Goal: Navigation & Orientation: Find specific page/section

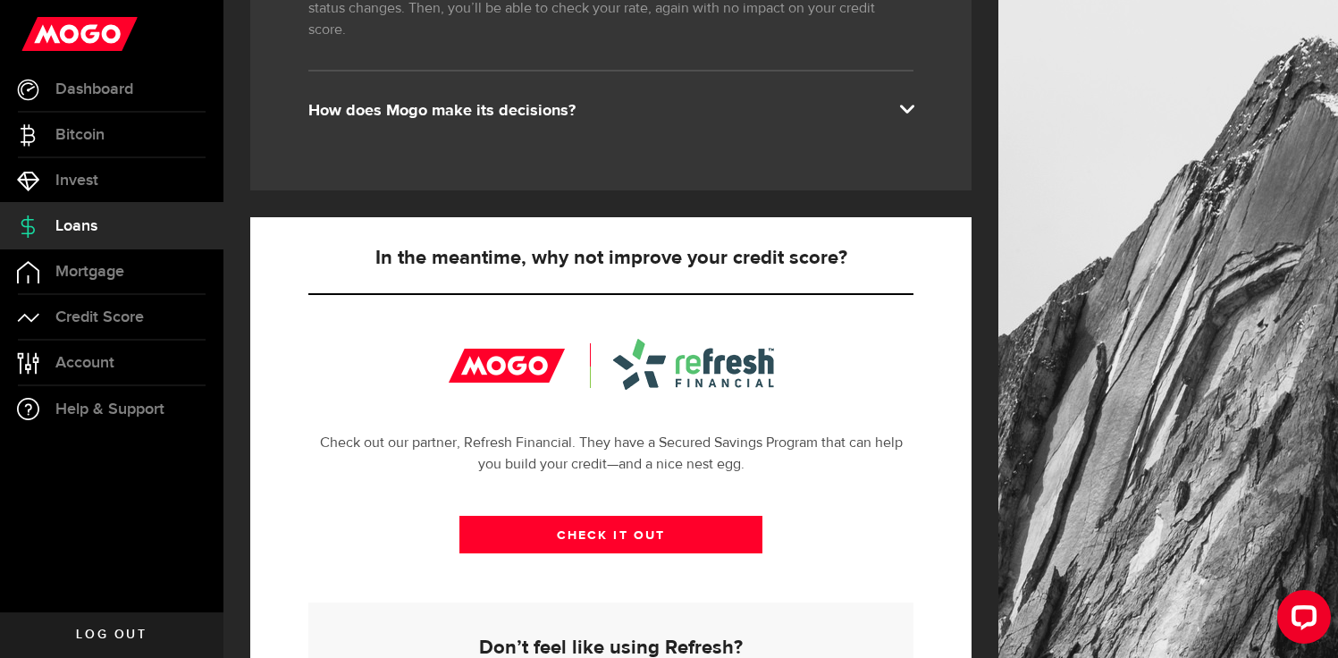
scroll to position [448, 0]
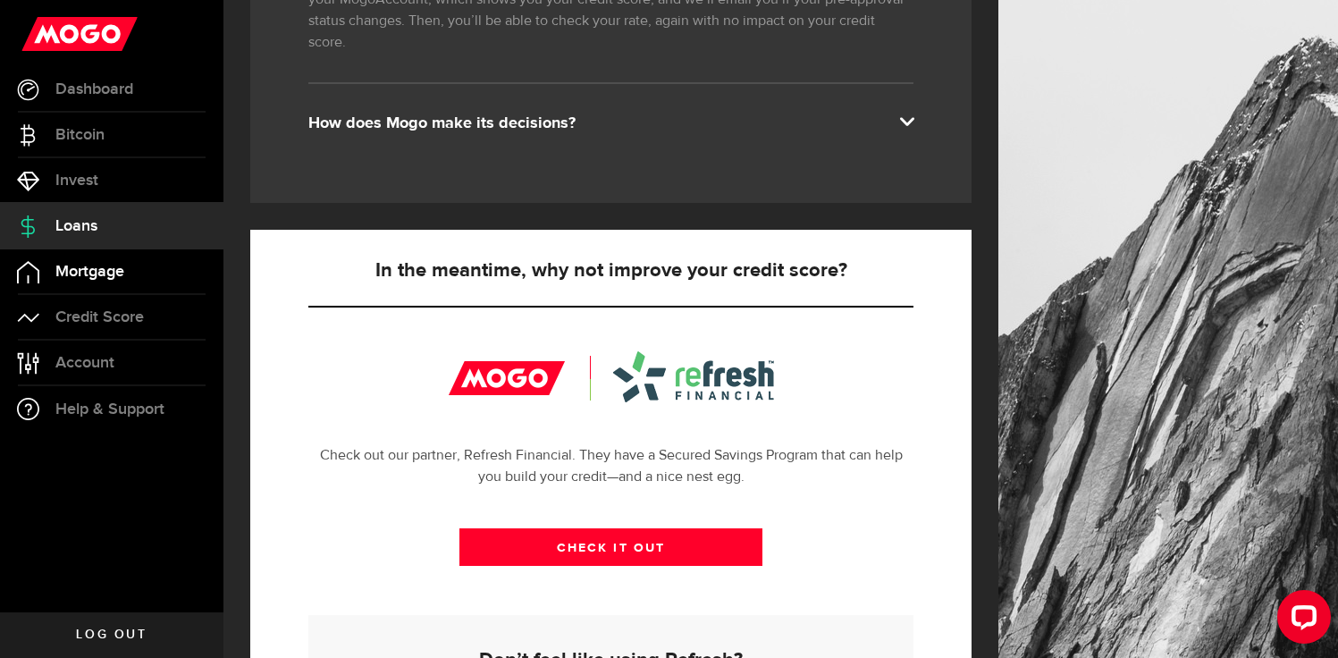
click at [165, 278] on link "Mortgage" at bounding box center [112, 271] width 224 height 45
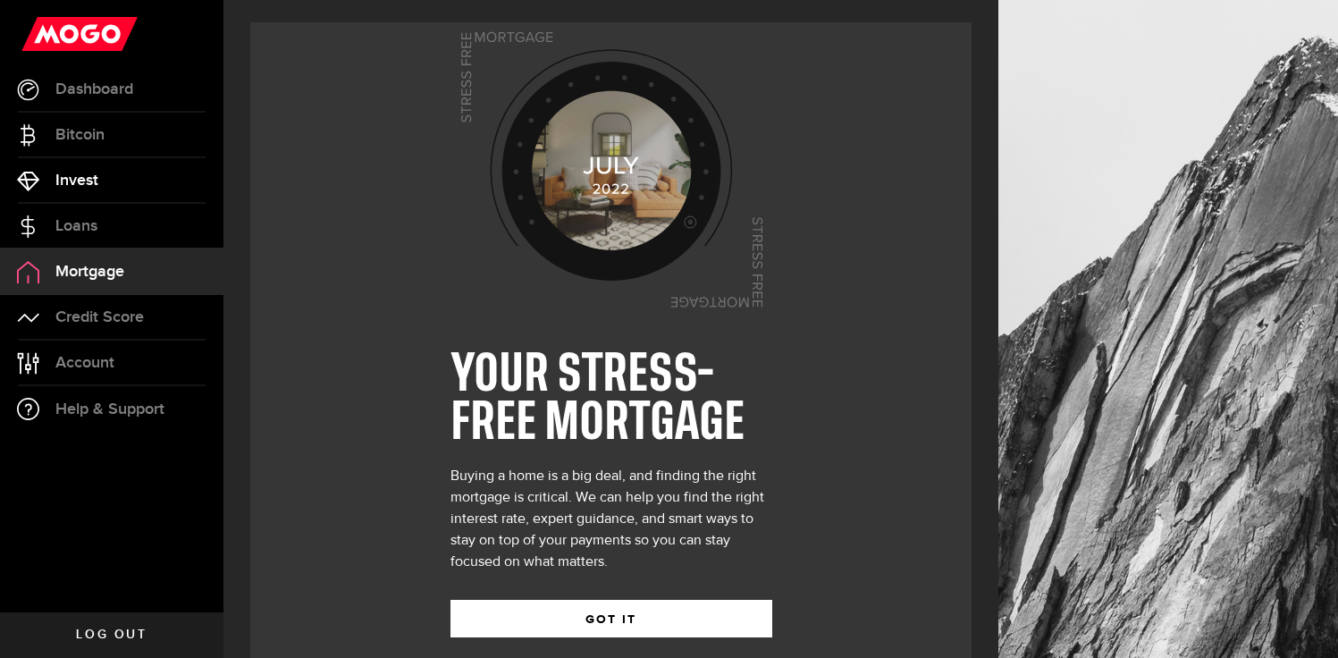
click at [87, 177] on span "Invest" at bounding box center [76, 181] width 43 height 16
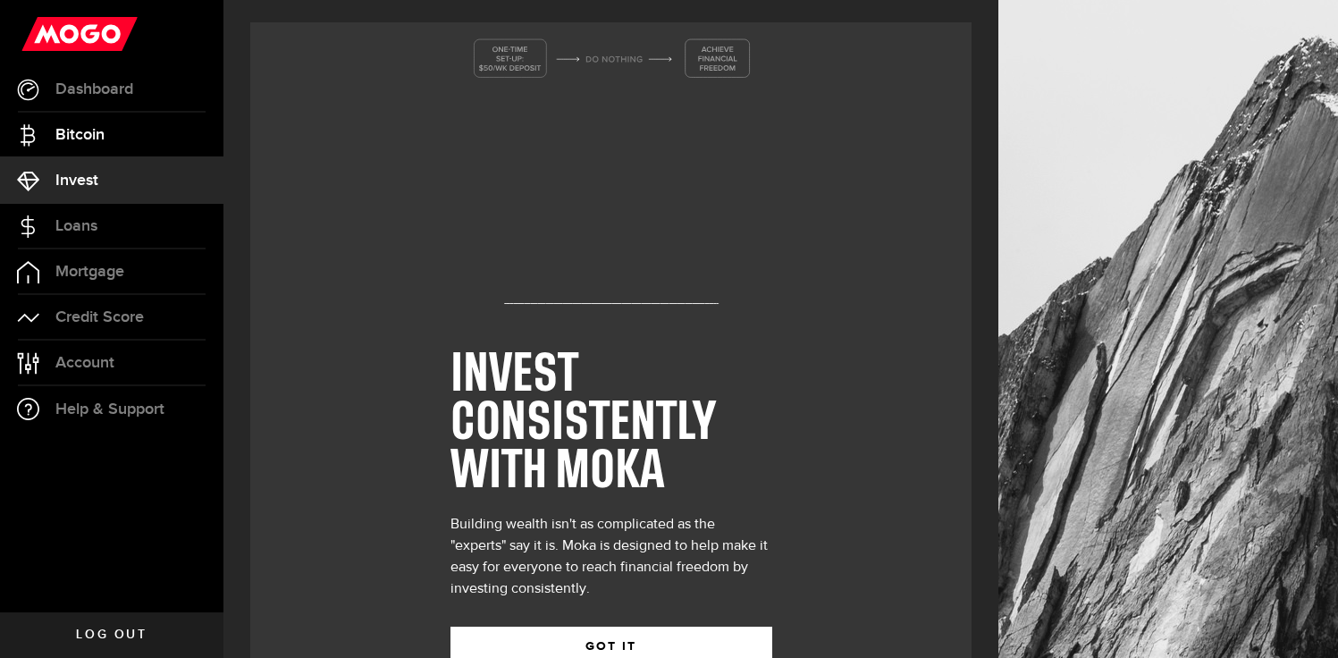
click at [89, 143] on span "Bitcoin" at bounding box center [79, 135] width 49 height 16
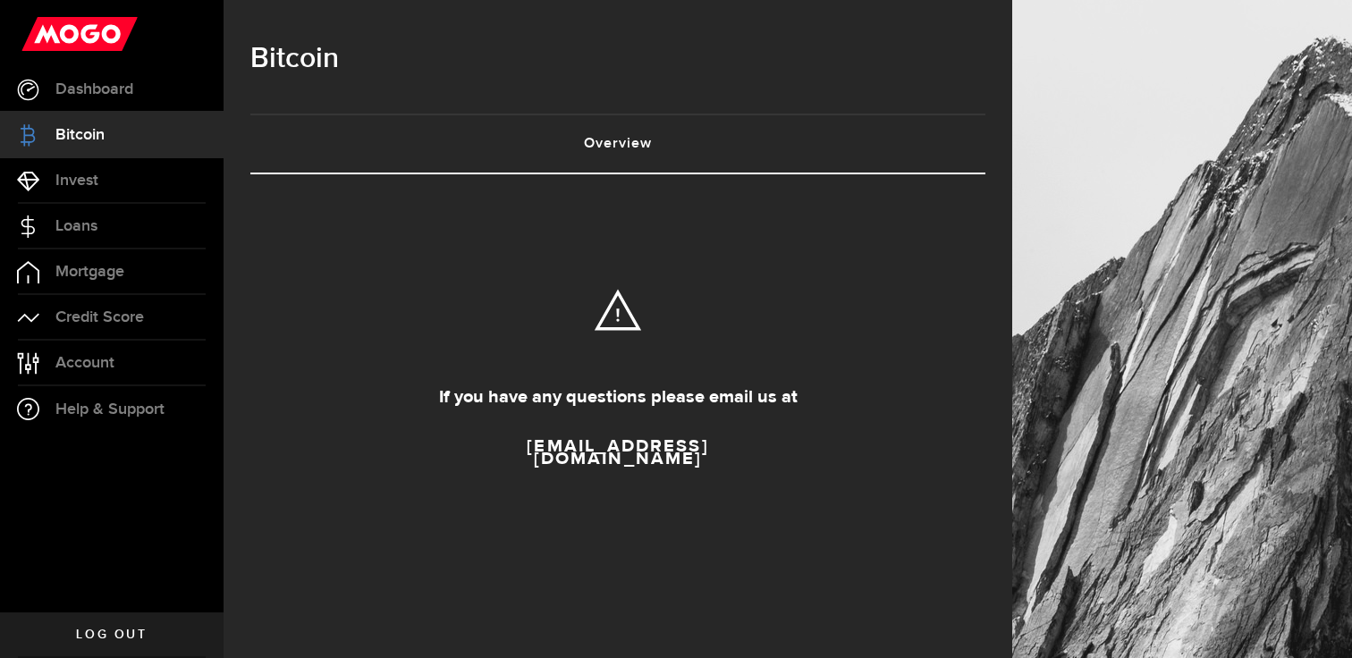
click at [101, 115] on link "Bitcoin" at bounding box center [112, 135] width 224 height 45
click at [104, 101] on link "Dashboard" at bounding box center [112, 89] width 224 height 45
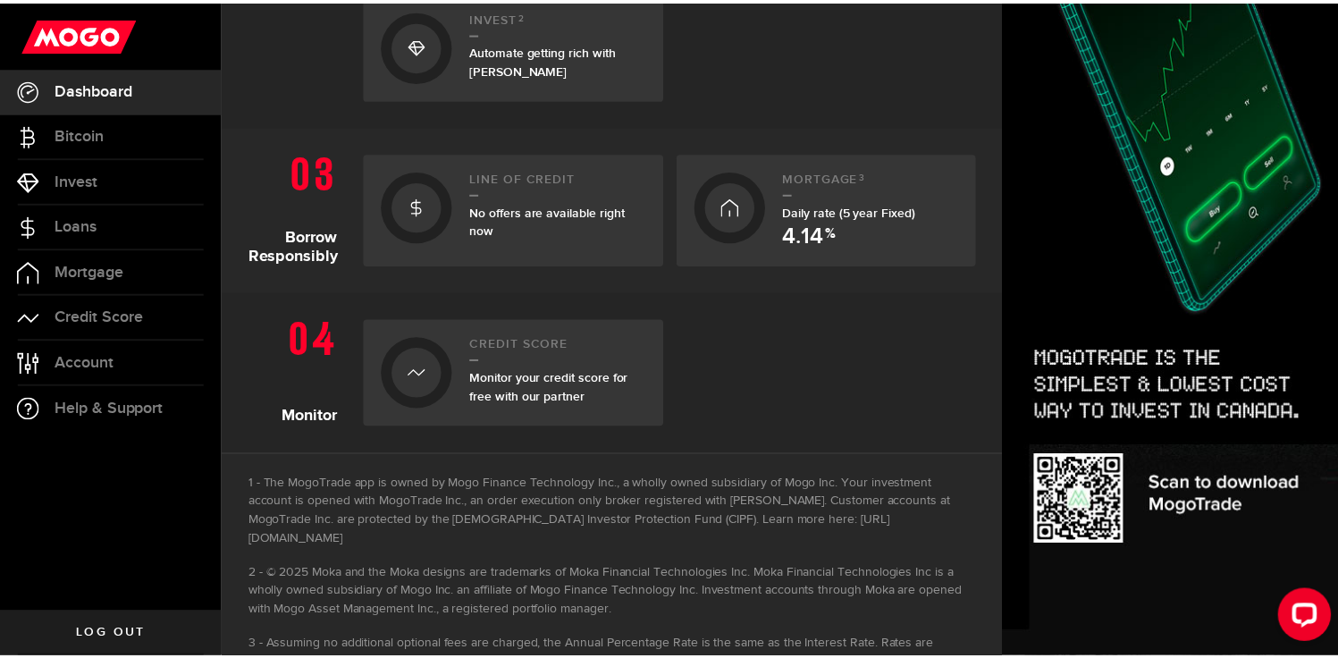
scroll to position [784, 0]
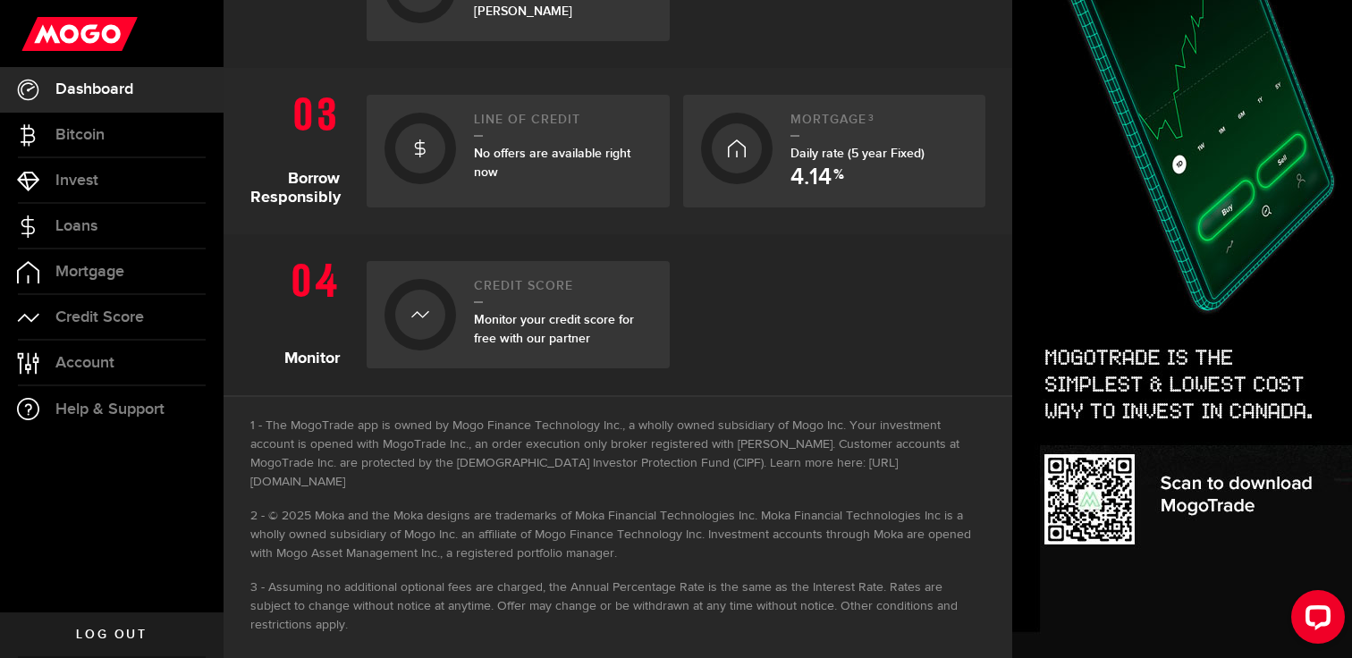
click at [494, 314] on span "Monitor your credit score for free with our partner" at bounding box center [554, 329] width 160 height 34
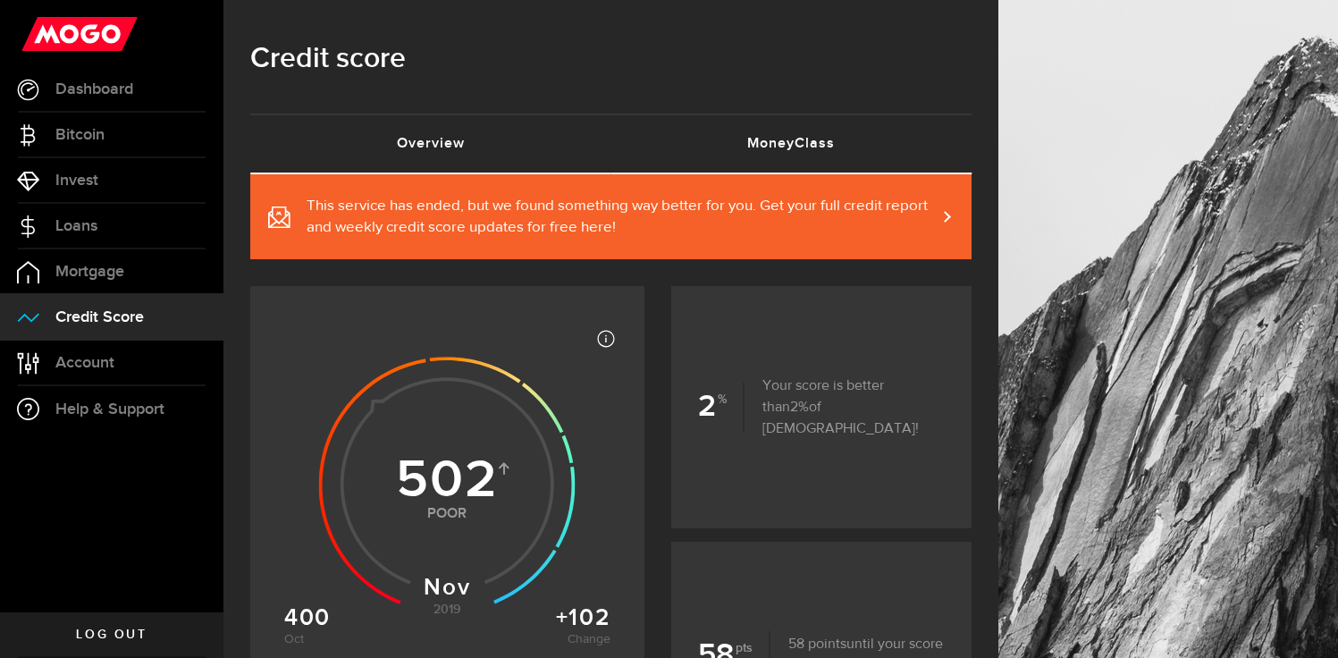
click at [803, 130] on link "MoneyClass (requires attention)" at bounding box center [792, 143] width 361 height 57
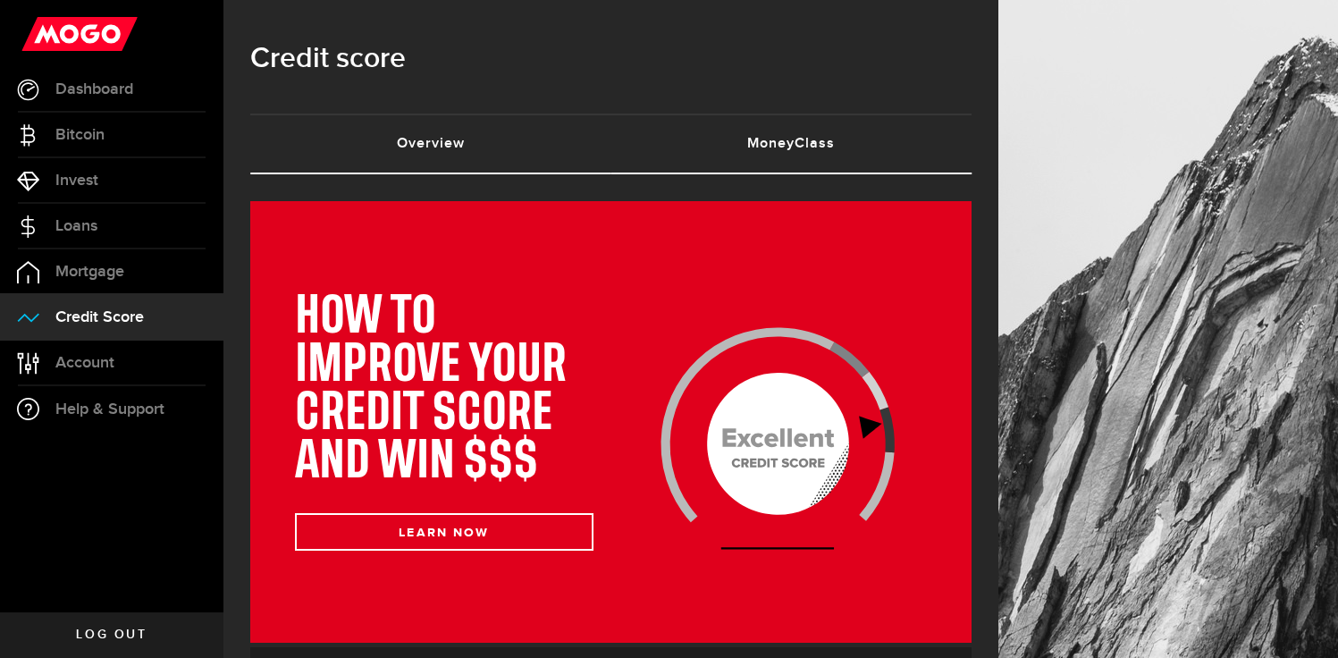
click at [439, 157] on link "Overview (requires attention)" at bounding box center [430, 143] width 361 height 57
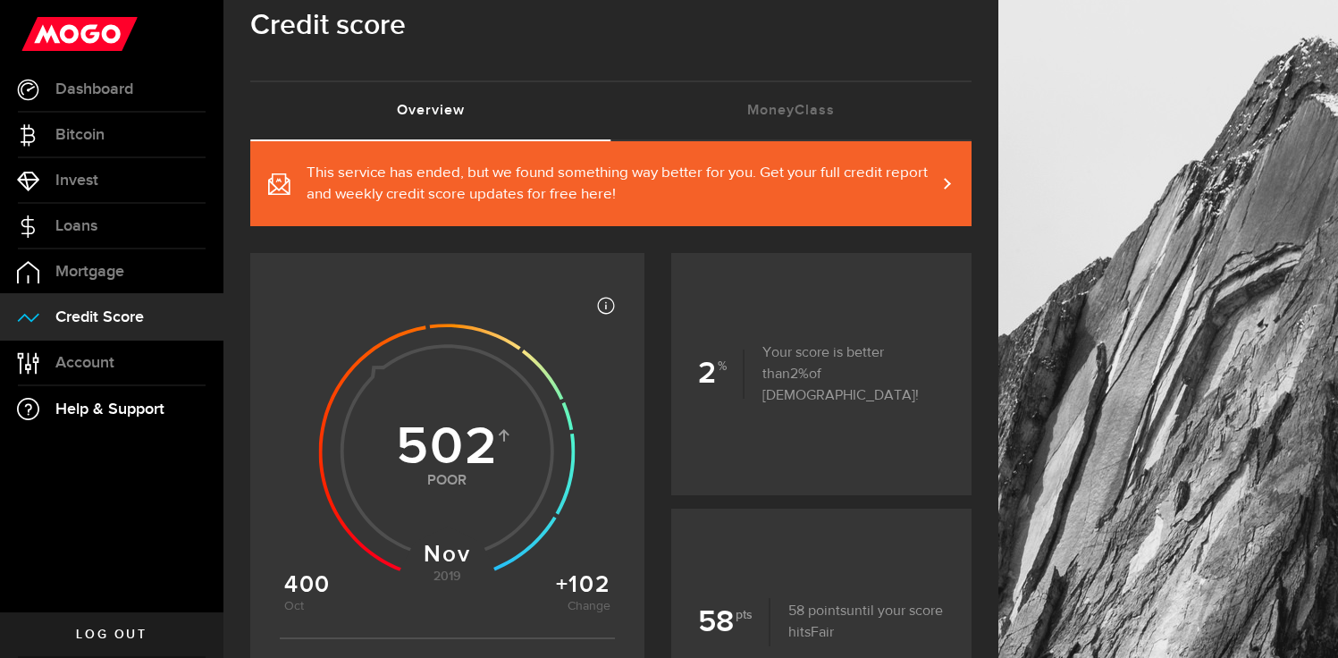
scroll to position [38, 0]
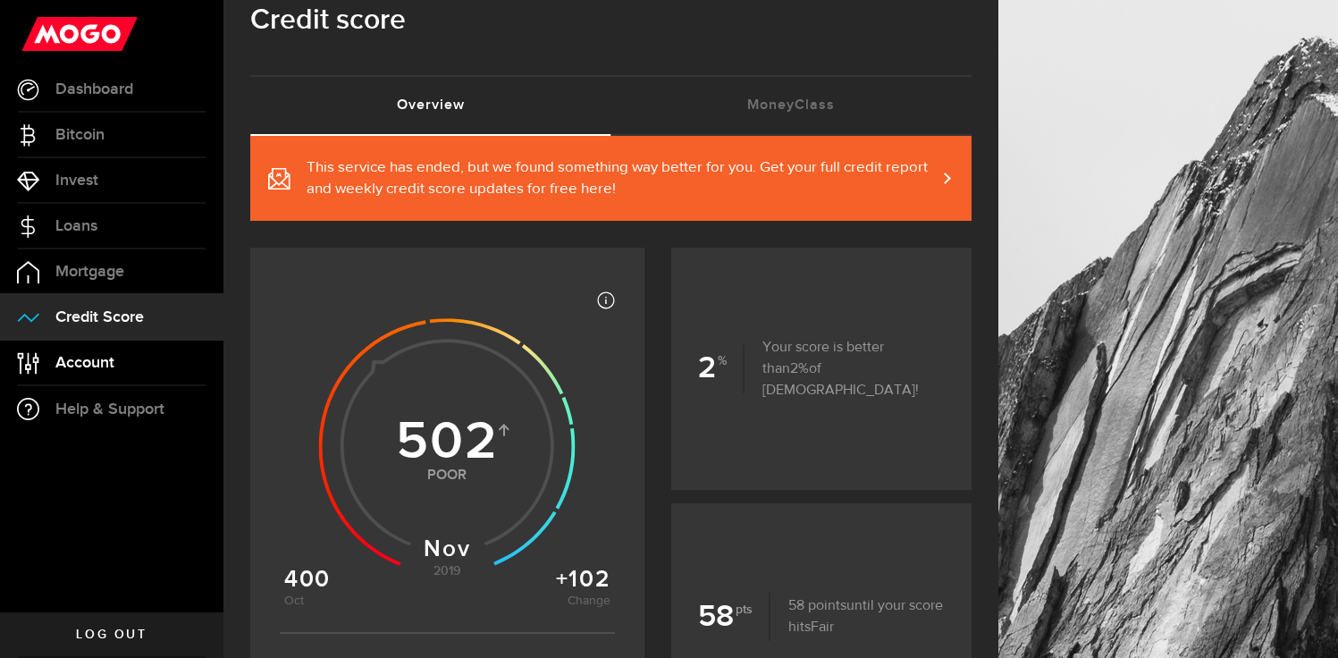
click at [59, 367] on span "Account" at bounding box center [84, 363] width 59 height 16
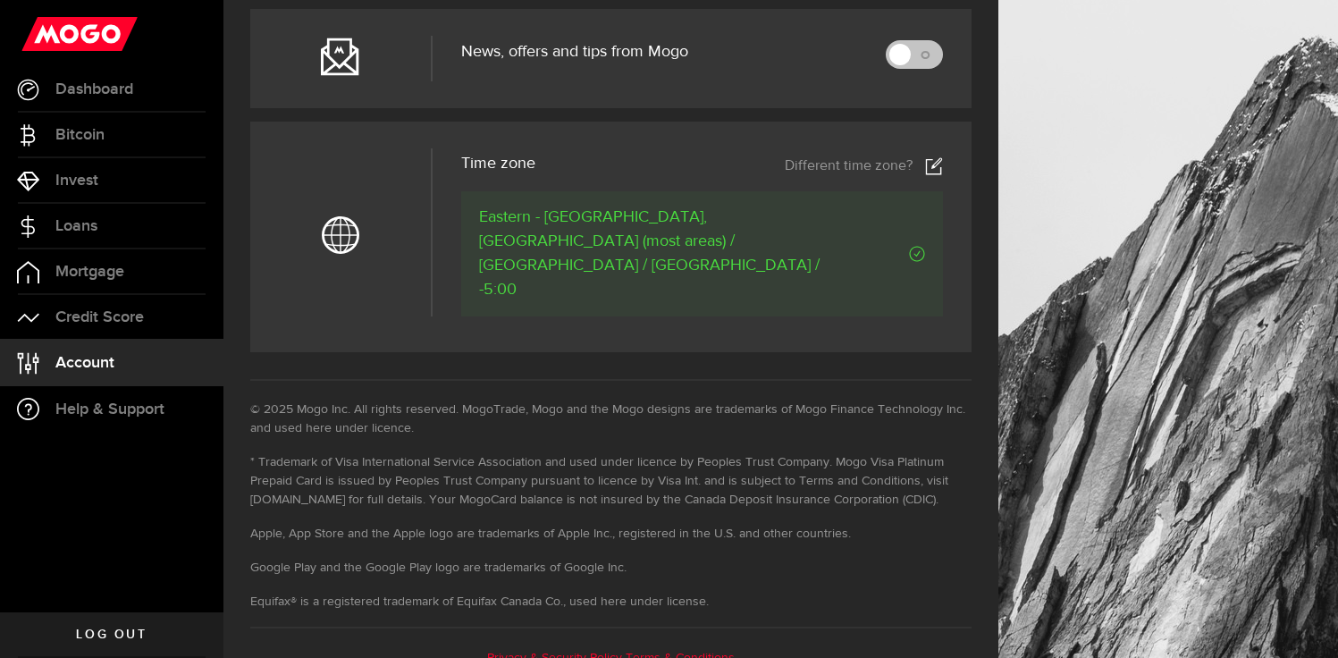
scroll to position [881, 0]
click at [105, 401] on span "Help & Support" at bounding box center [109, 409] width 109 height 16
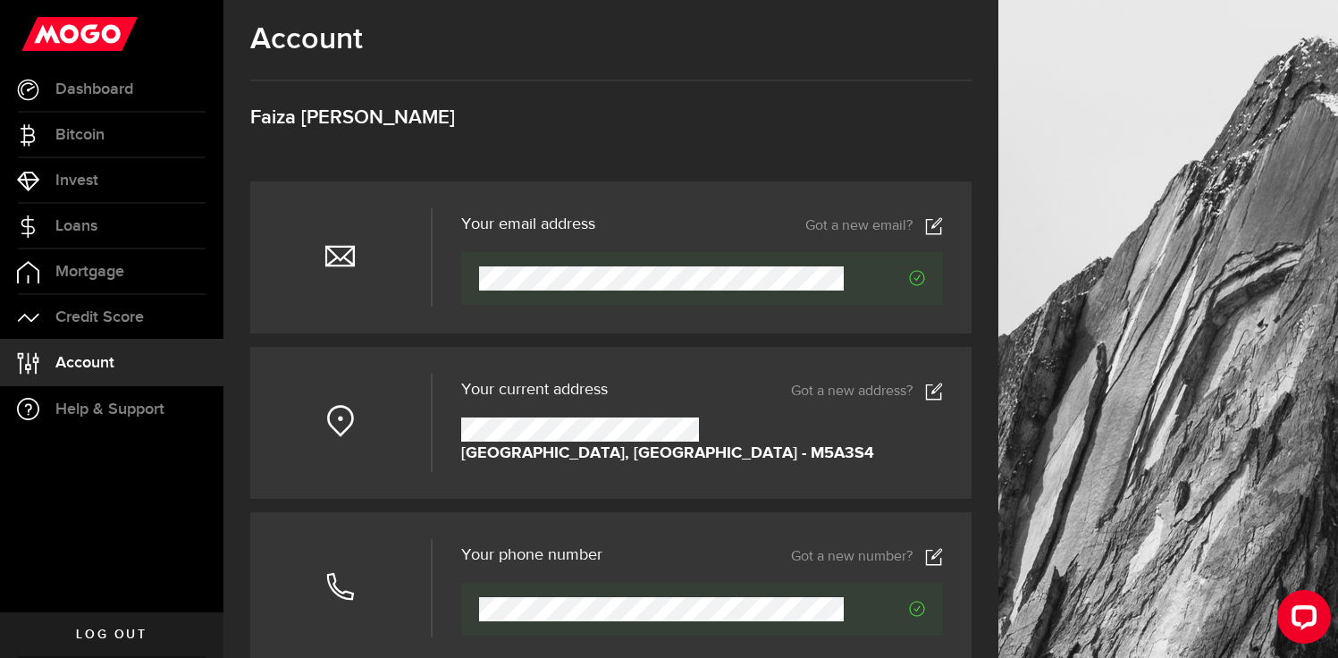
scroll to position [0, 0]
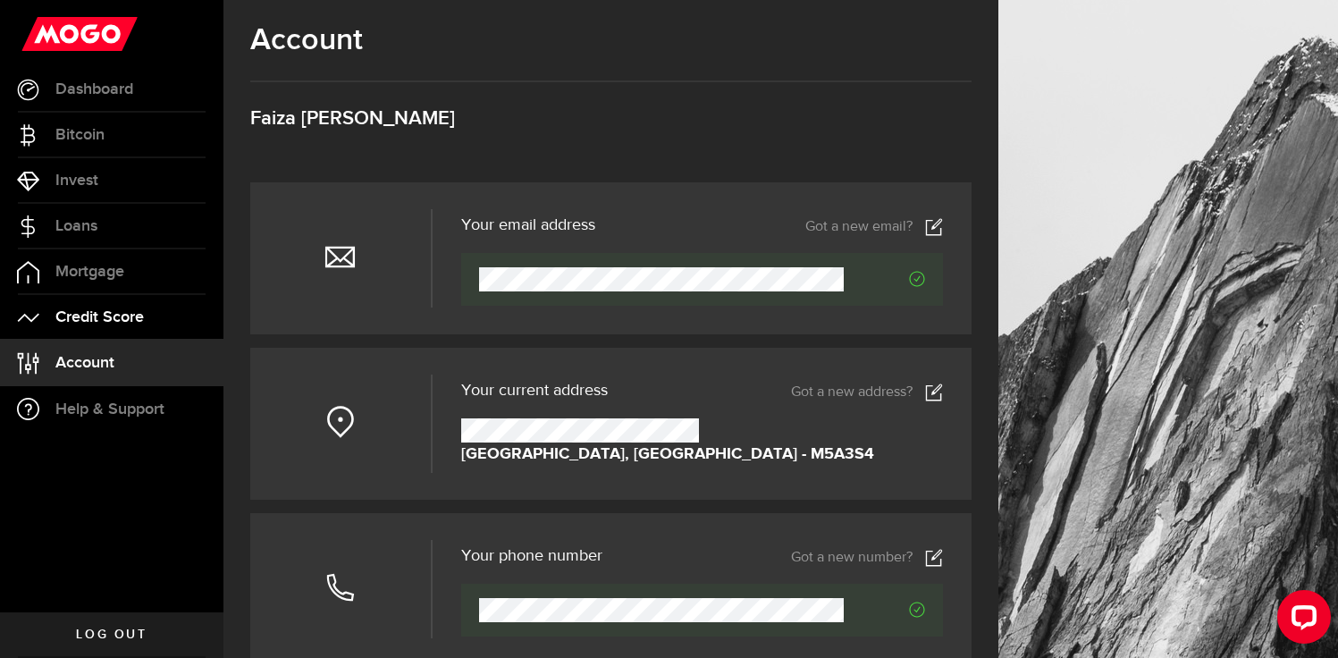
click at [156, 325] on link "Credit Score" at bounding box center [112, 317] width 224 height 45
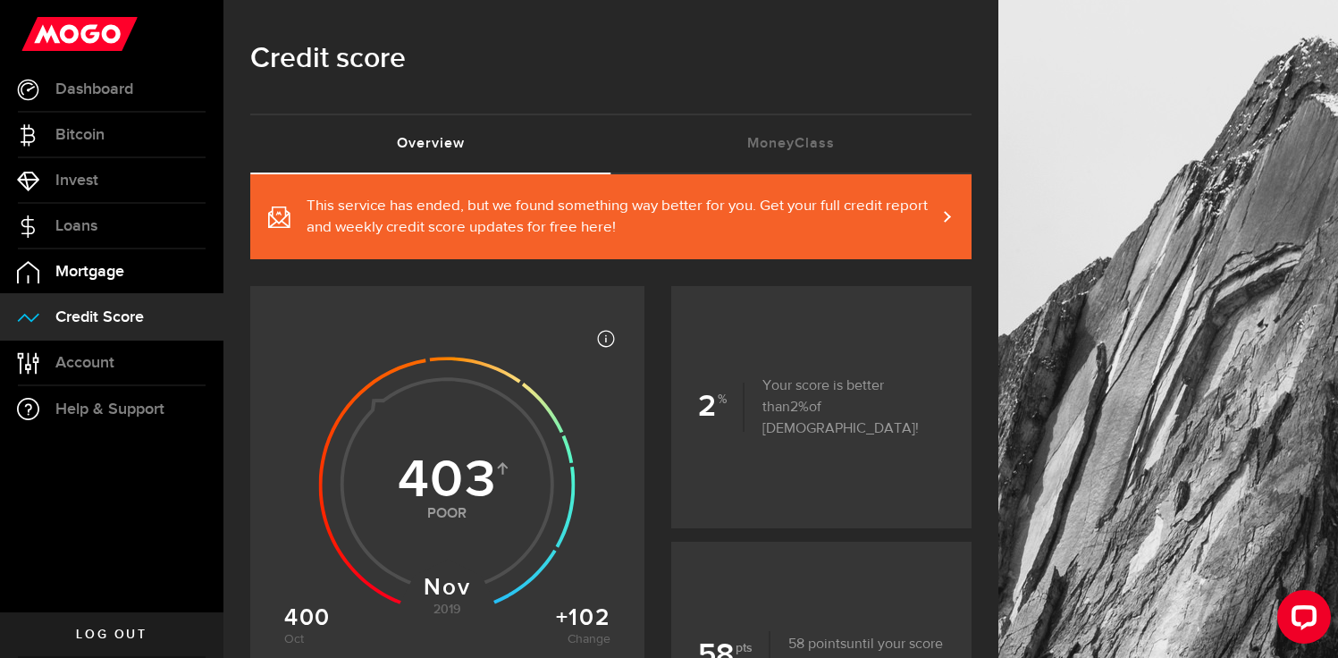
click at [100, 265] on span "Mortgage" at bounding box center [89, 272] width 69 height 16
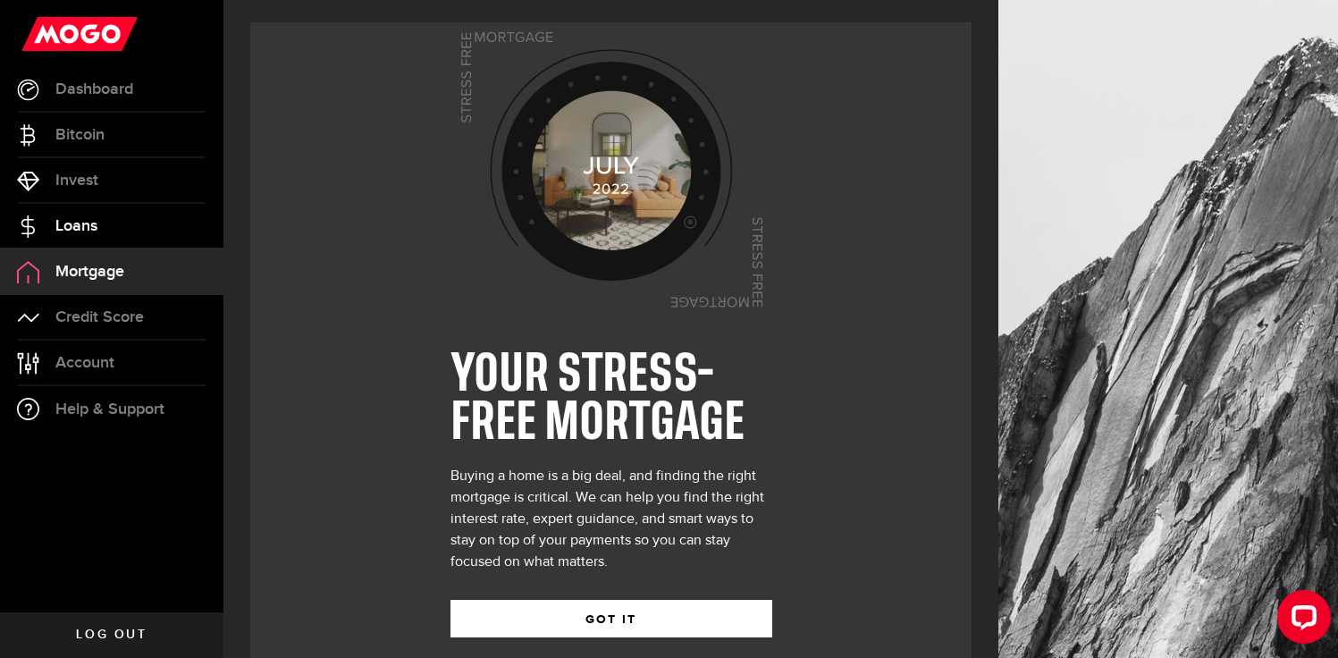
click at [95, 221] on span "Loans" at bounding box center [76, 226] width 42 height 16
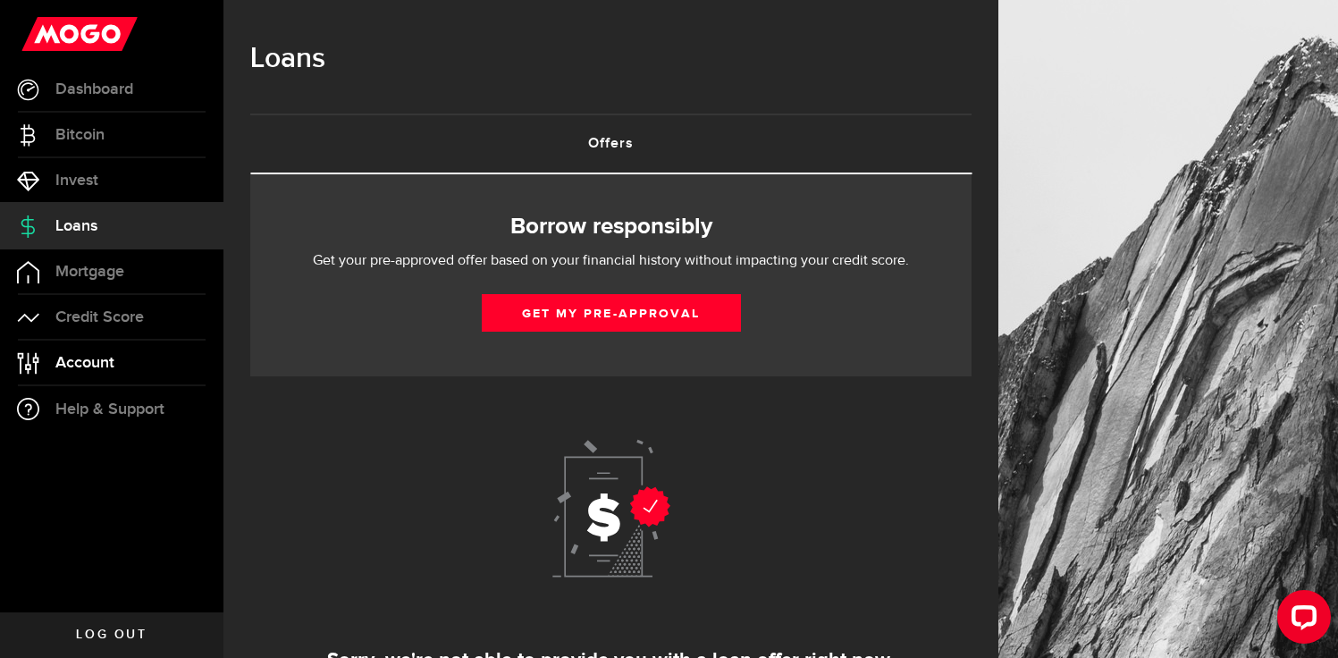
click at [82, 364] on span "Account" at bounding box center [84, 363] width 59 height 16
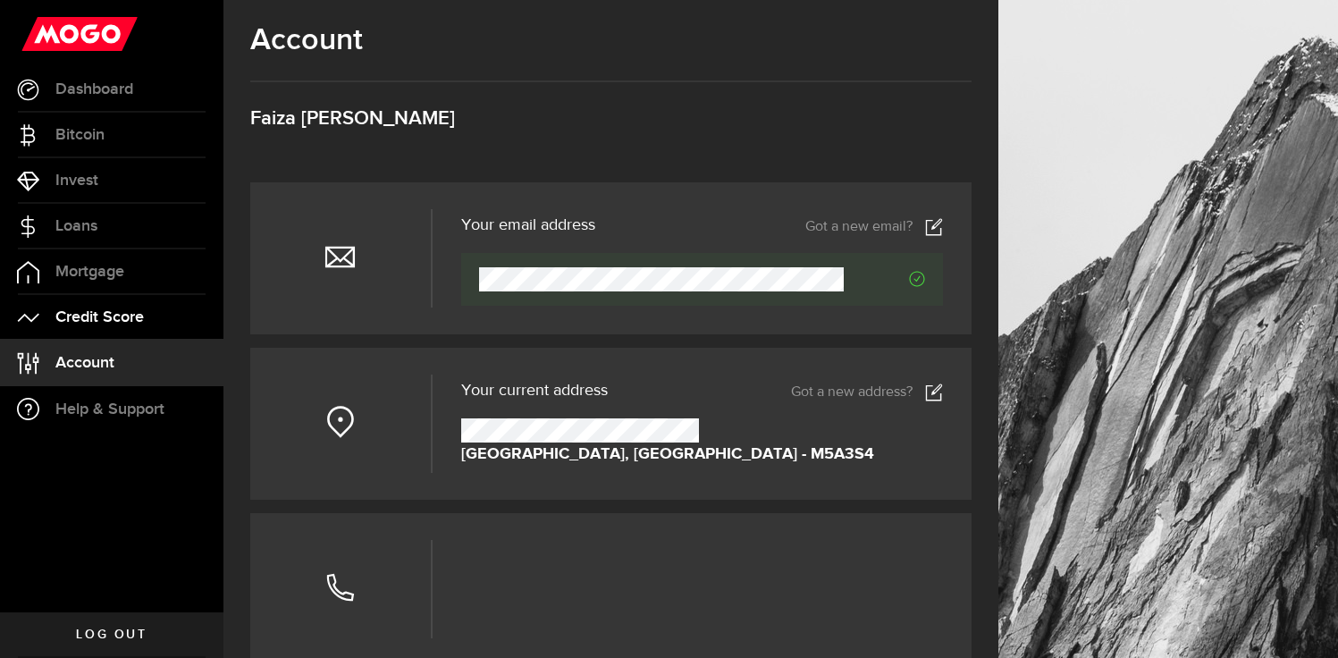
click at [92, 303] on link "Credit Score" at bounding box center [112, 317] width 224 height 45
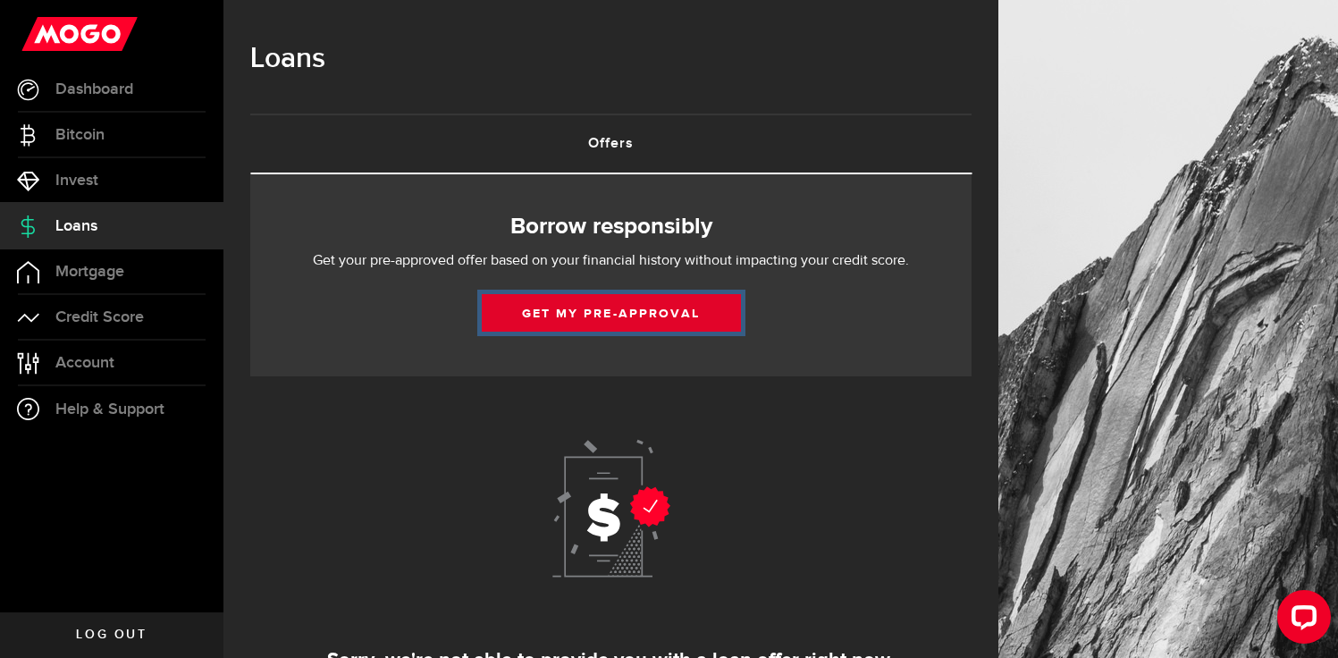
click at [634, 300] on button "Get my pre-approval" at bounding box center [611, 313] width 259 height 38
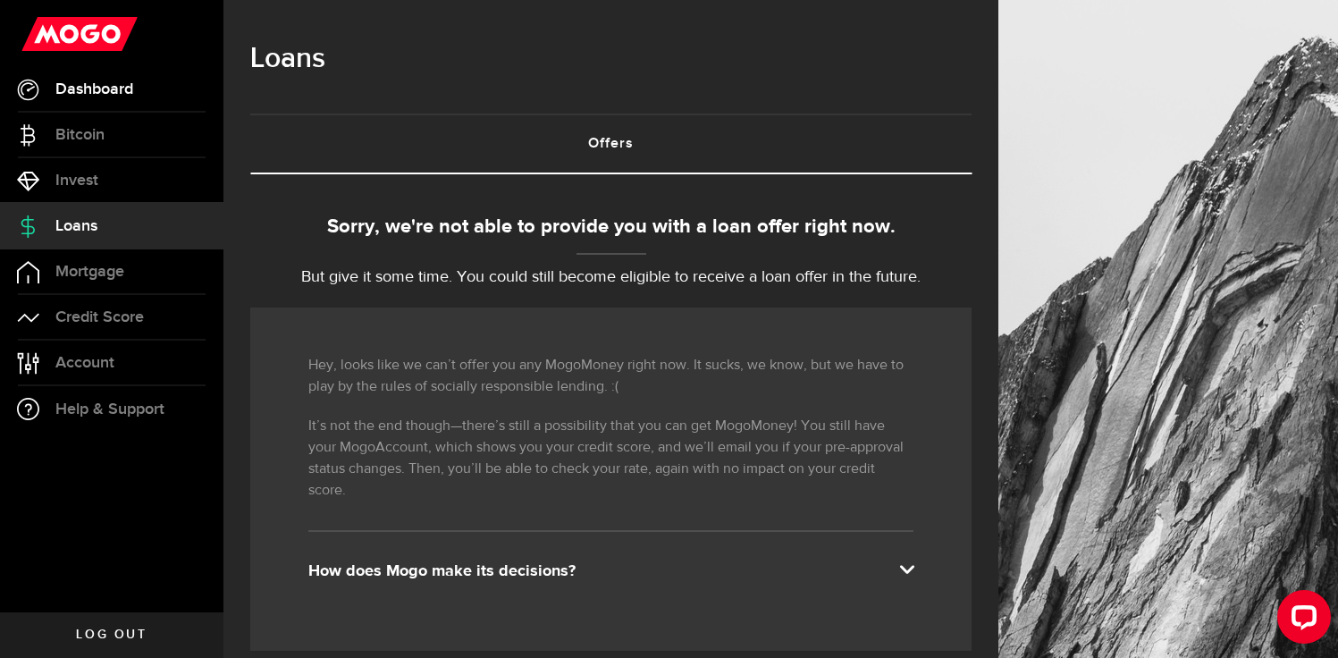
click at [105, 84] on span "Dashboard" at bounding box center [94, 89] width 78 height 16
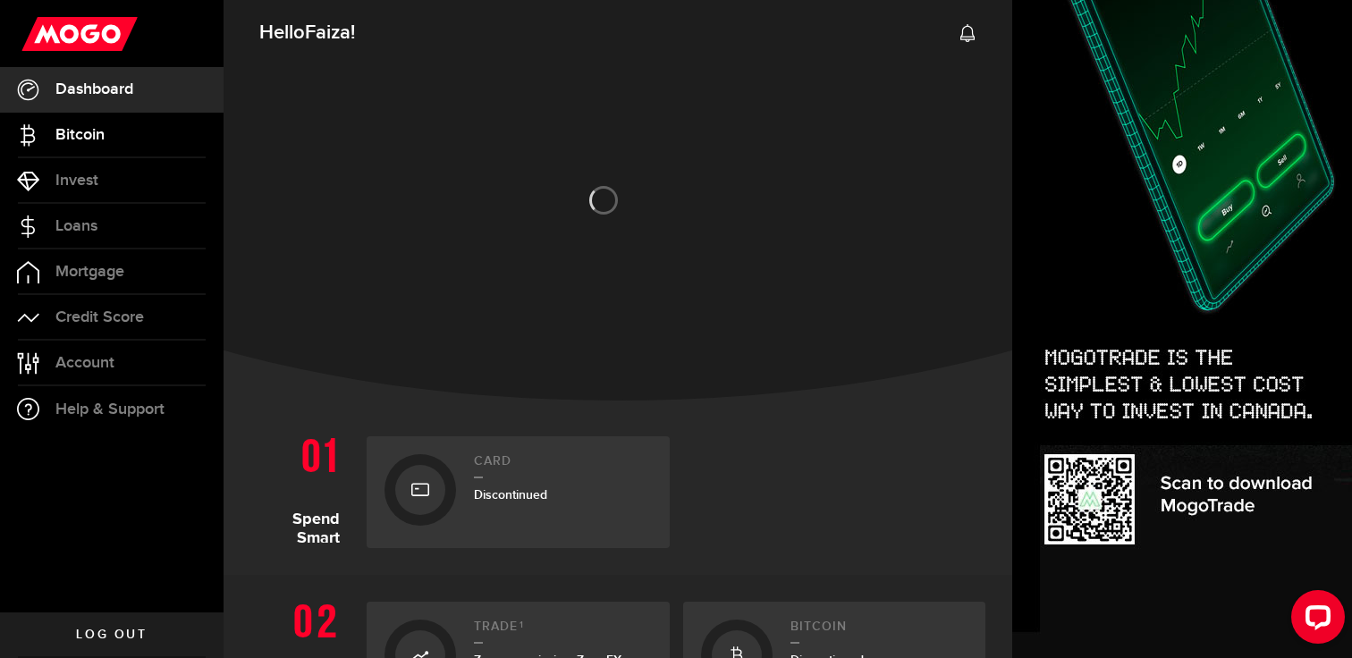
click at [87, 134] on span "Bitcoin" at bounding box center [79, 135] width 49 height 16
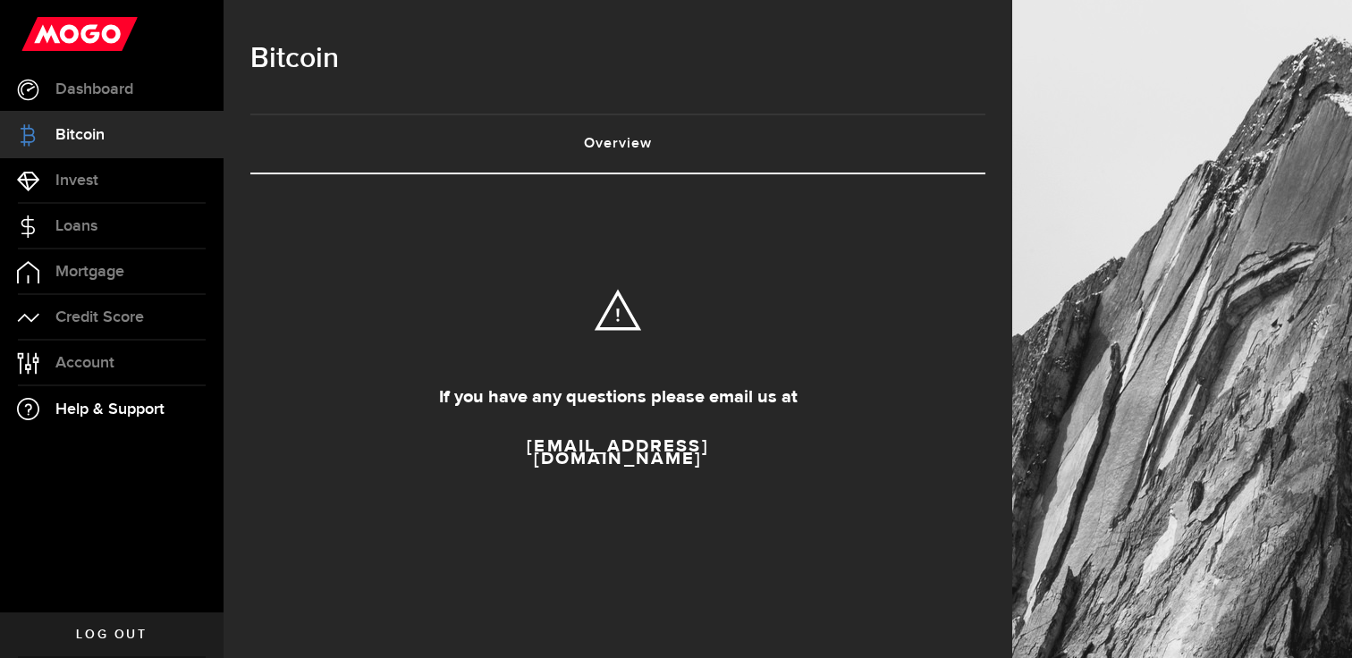
click at [125, 401] on span "Help & Support" at bounding box center [109, 409] width 109 height 16
